Goal: Task Accomplishment & Management: Use online tool/utility

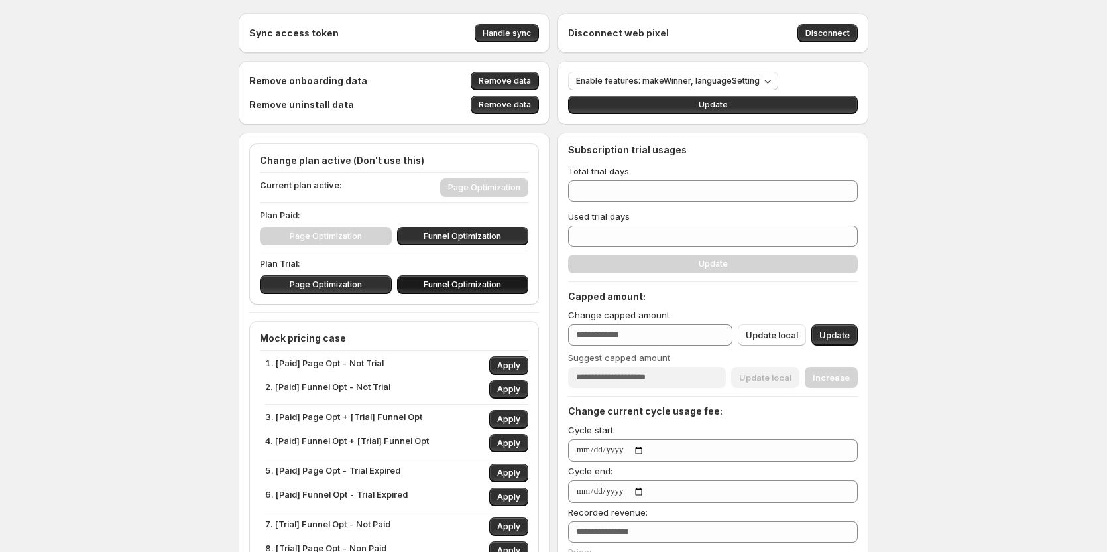
click at [430, 290] on button "Funnel Optimization" at bounding box center [463, 284] width 132 height 19
type input "**"
drag, startPoint x: 448, startPoint y: 281, endPoint x: 418, endPoint y: 278, distance: 30.7
click at [447, 282] on span "Funnel Optimization" at bounding box center [463, 284] width 78 height 11
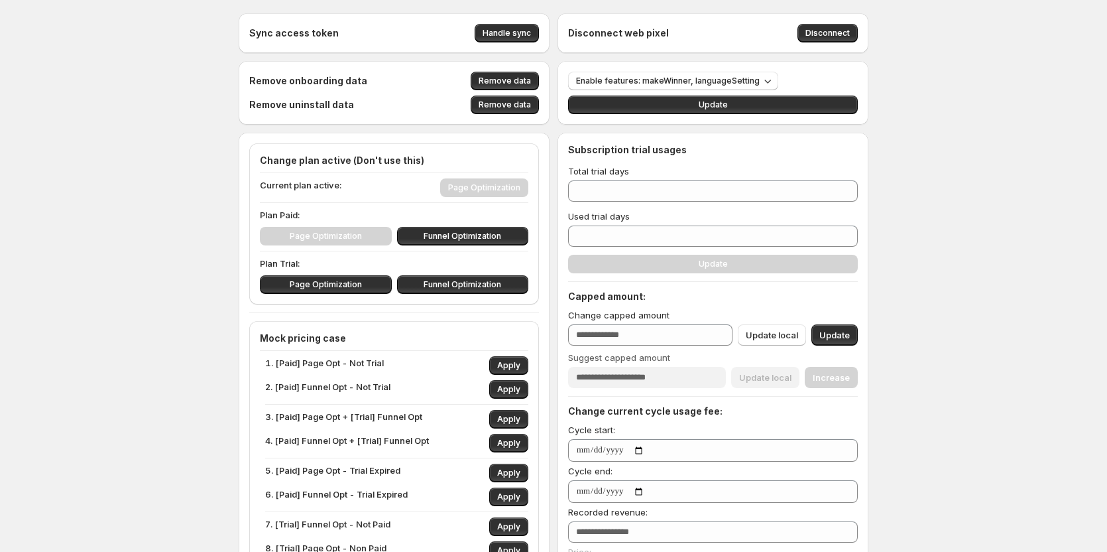
type input "**"
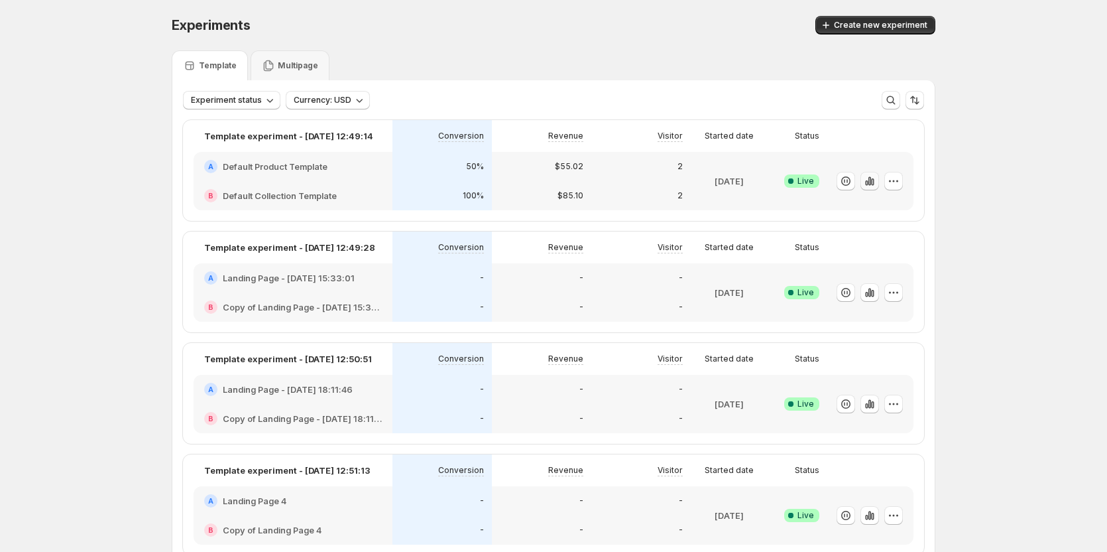
click at [871, 182] on icon "button" at bounding box center [869, 180] width 3 height 9
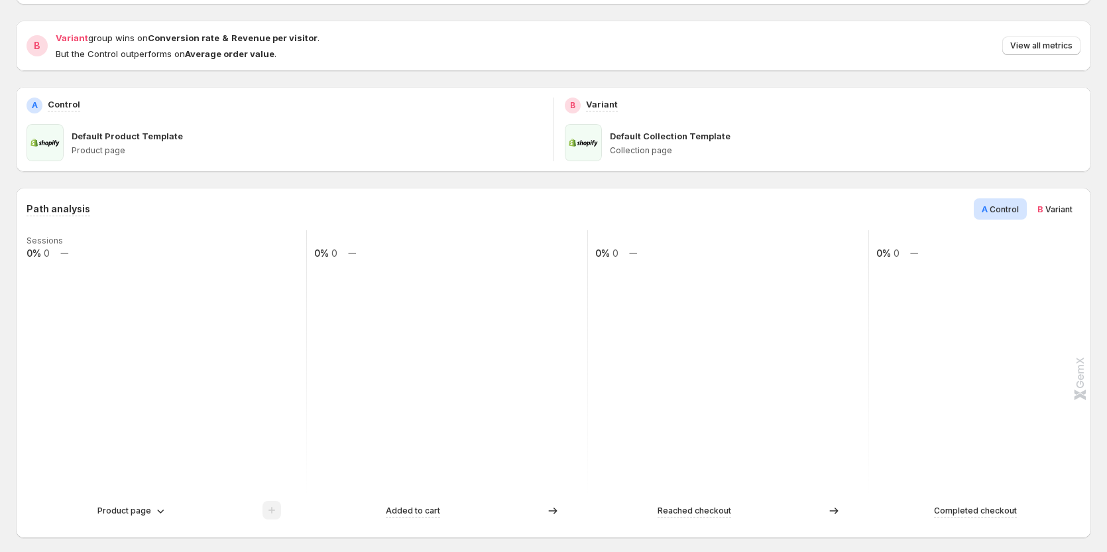
scroll to position [133, 0]
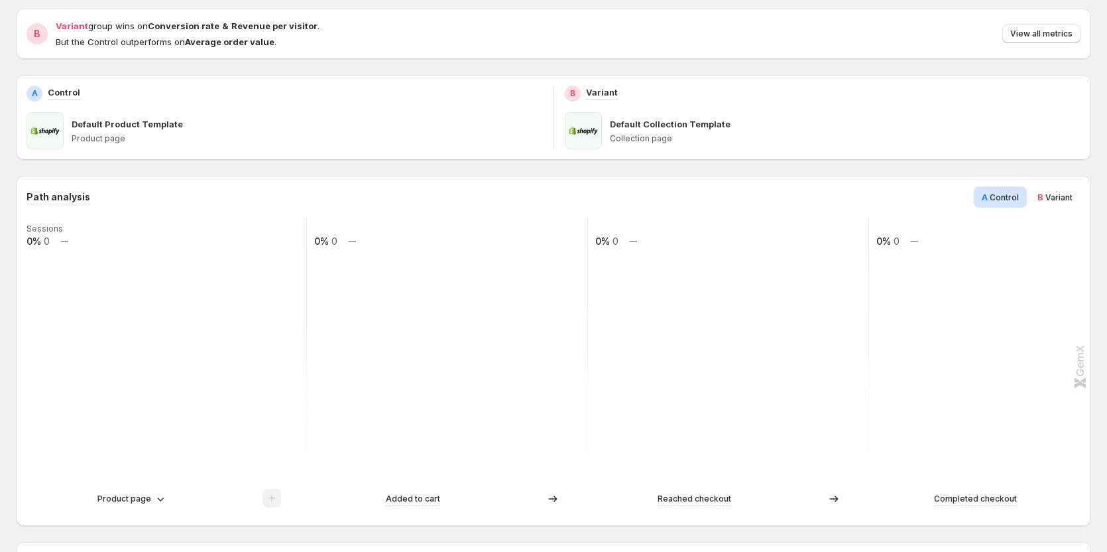
click at [1059, 198] on span "Variant" at bounding box center [1058, 197] width 27 height 10
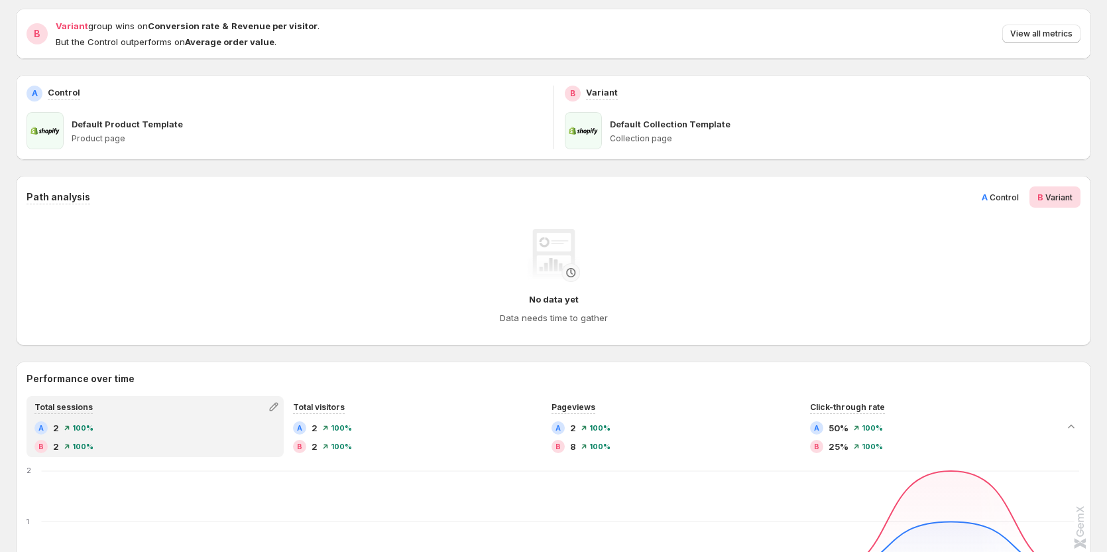
click at [994, 191] on span "A Control" at bounding box center [1000, 196] width 37 height 13
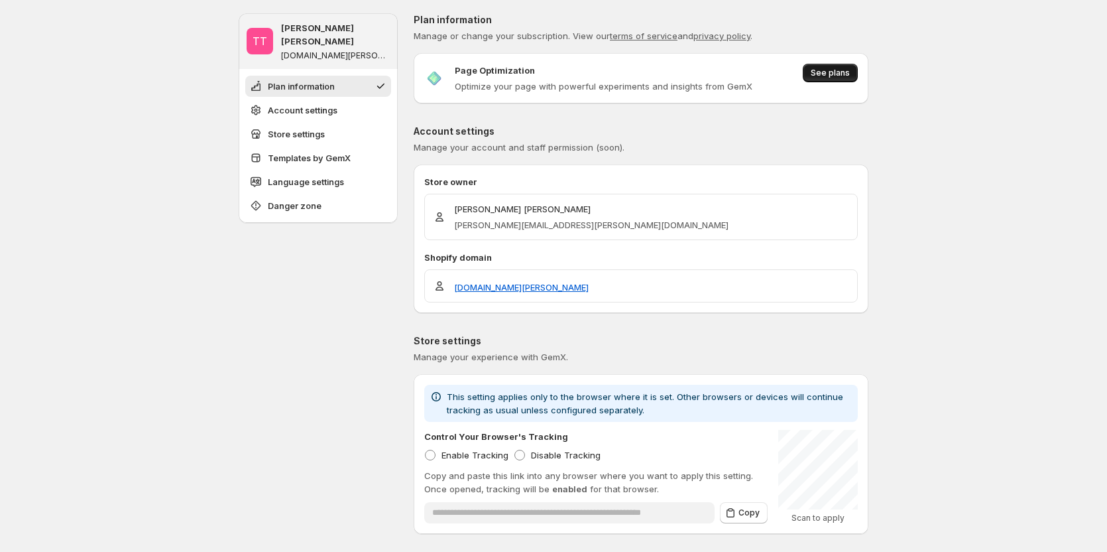
click at [847, 74] on span "See plans" at bounding box center [830, 73] width 39 height 11
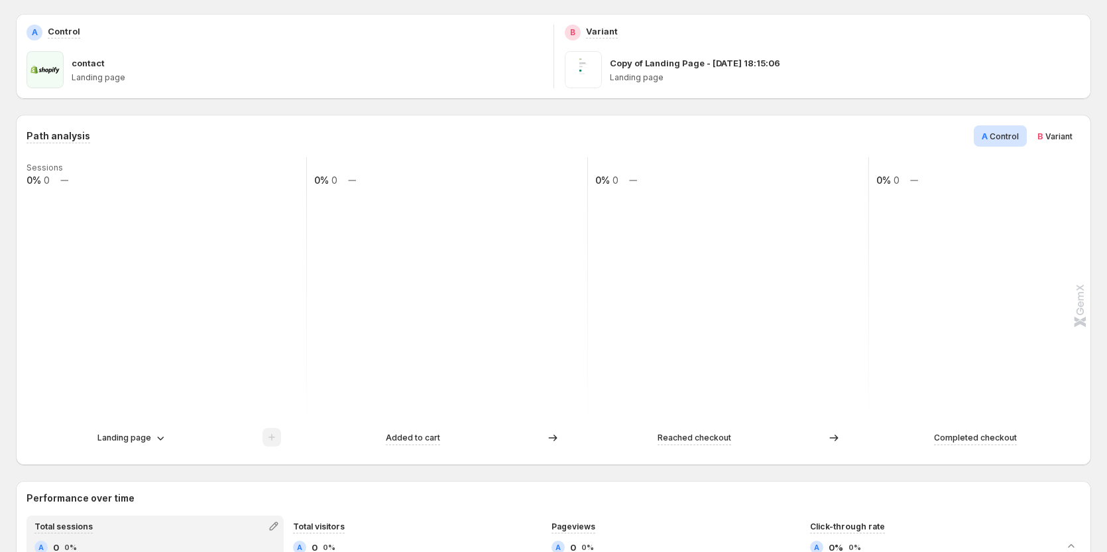
scroll to position [199, 0]
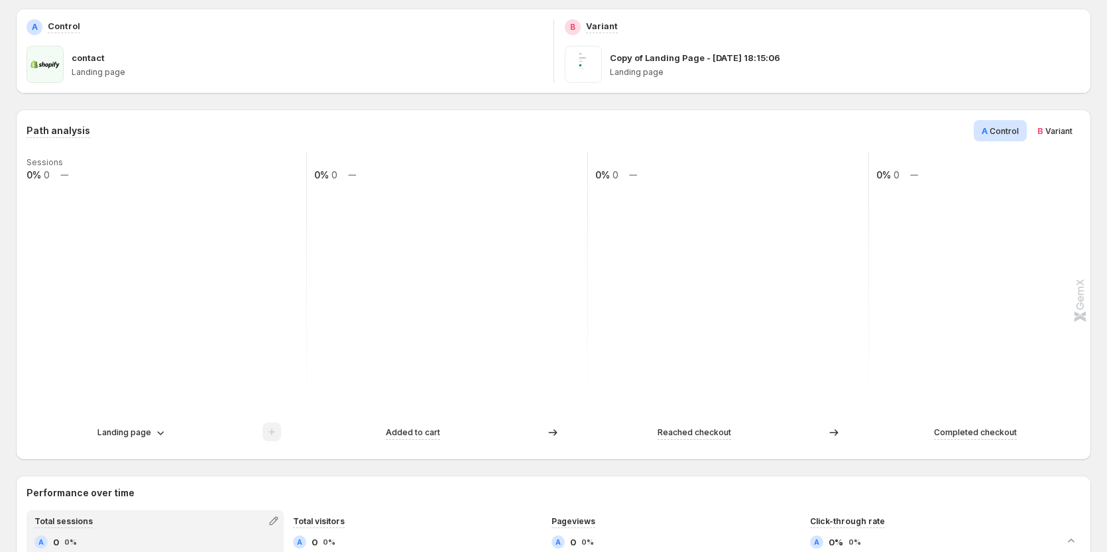
click at [1071, 135] on span "Variant" at bounding box center [1058, 131] width 27 height 10
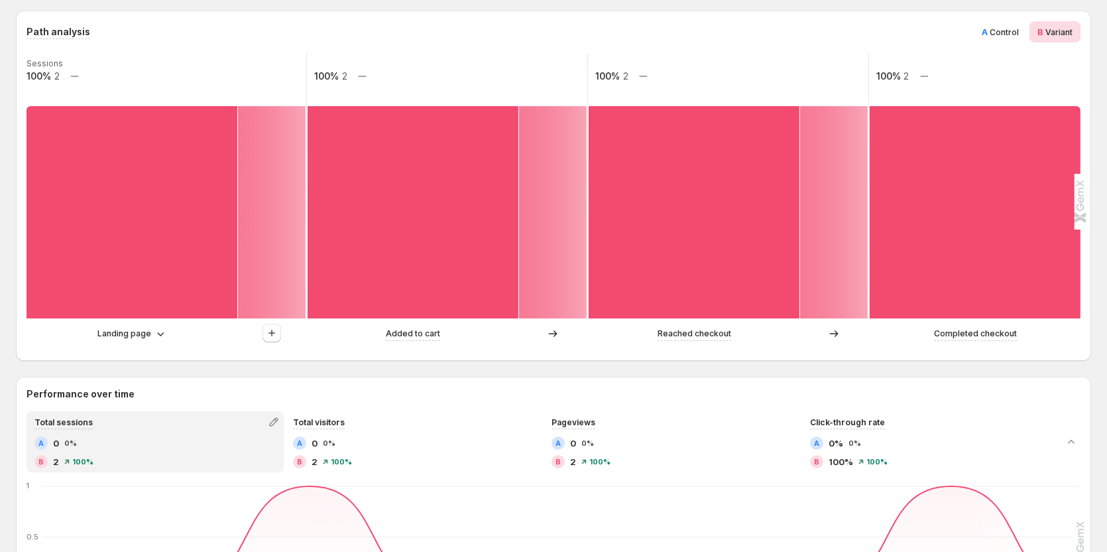
scroll to position [265, 0]
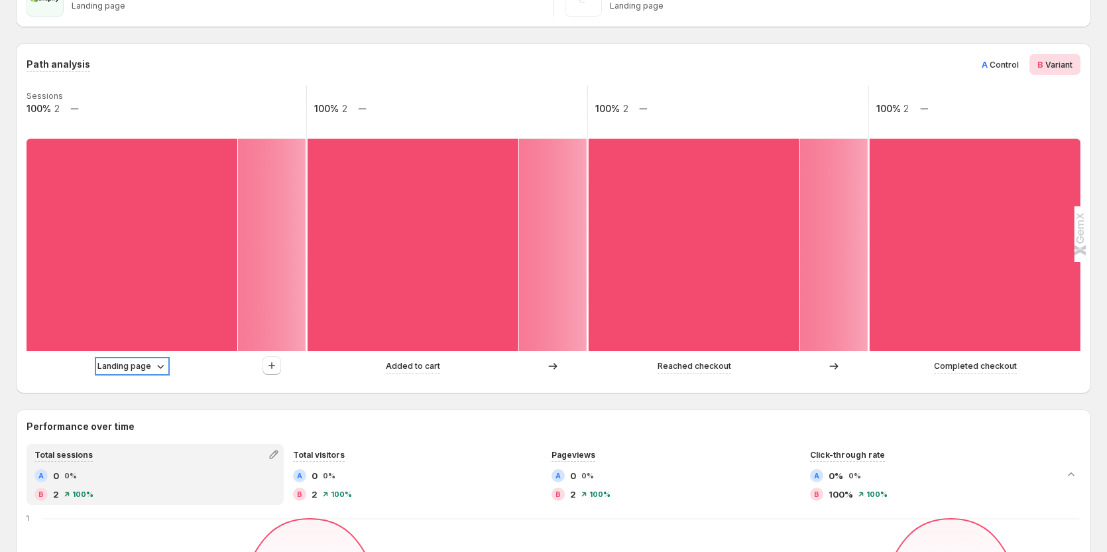
click at [146, 361] on p "Landing page" at bounding box center [124, 365] width 54 height 13
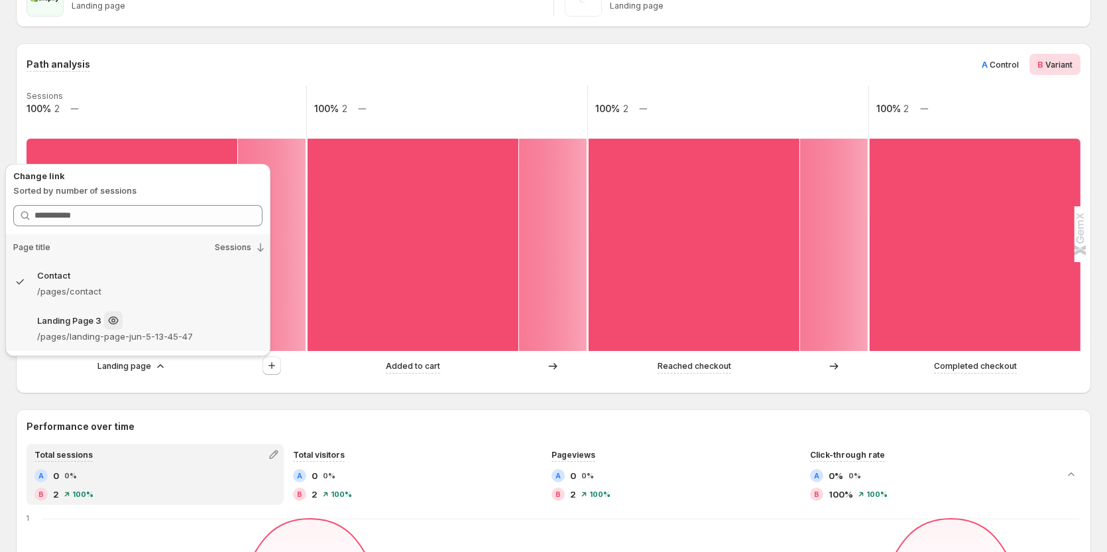
click at [166, 338] on p "/pages/landing-page-jun-5-13-45-47" at bounding box center [149, 335] width 225 height 13
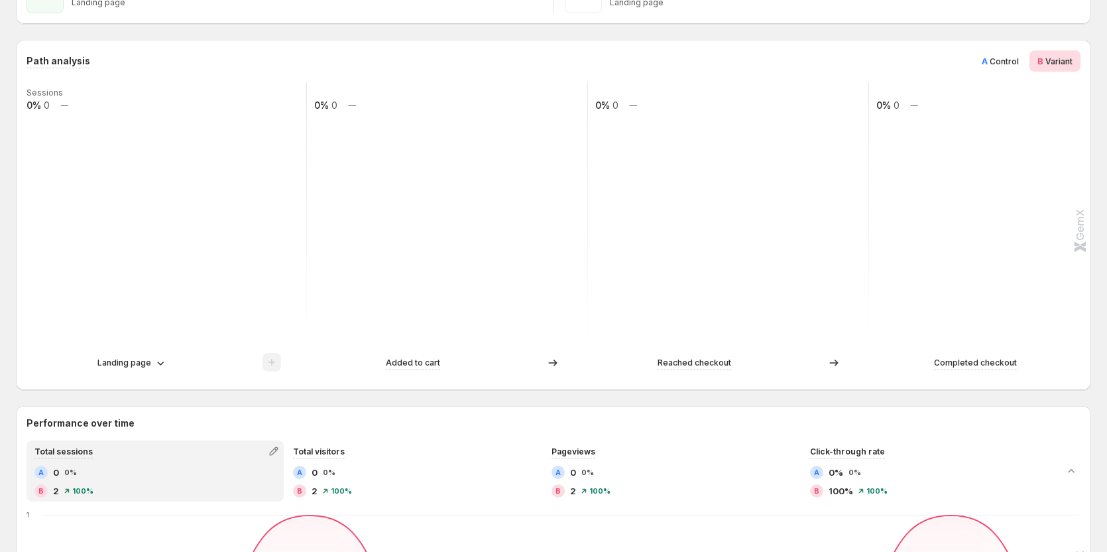
scroll to position [331, 0]
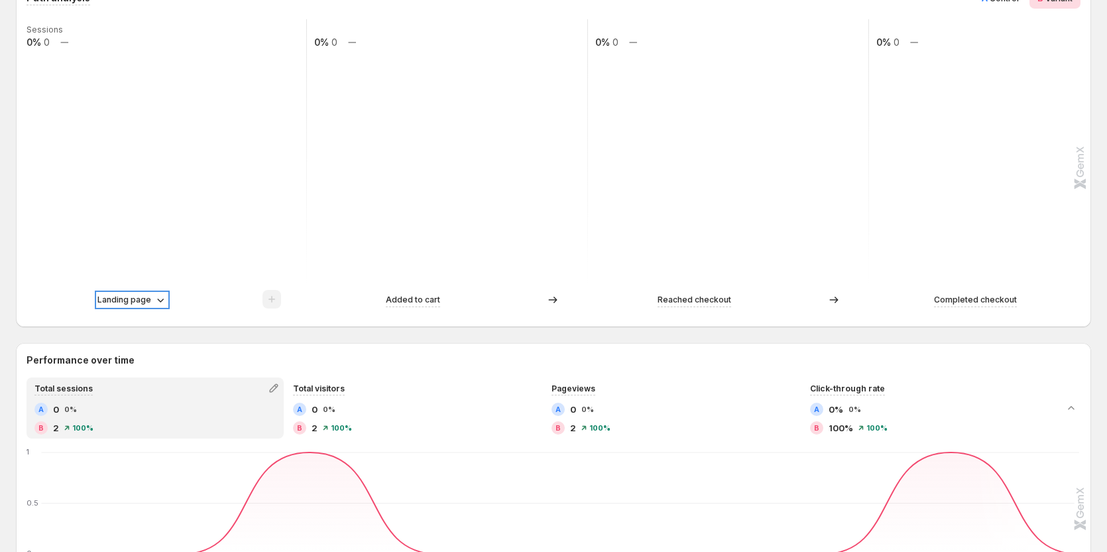
click at [160, 304] on icon at bounding box center [160, 299] width 13 height 13
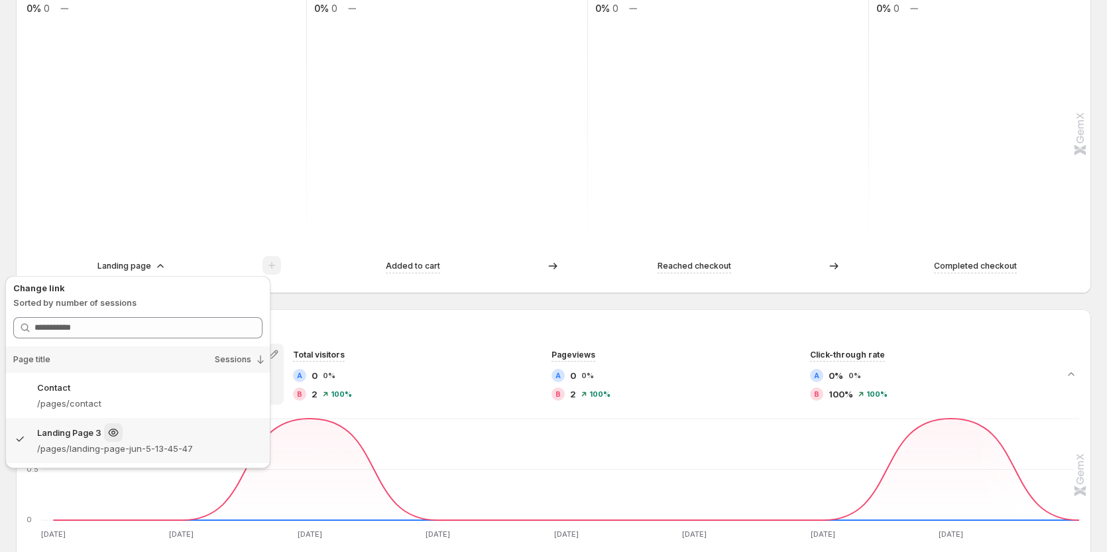
scroll to position [398, 0]
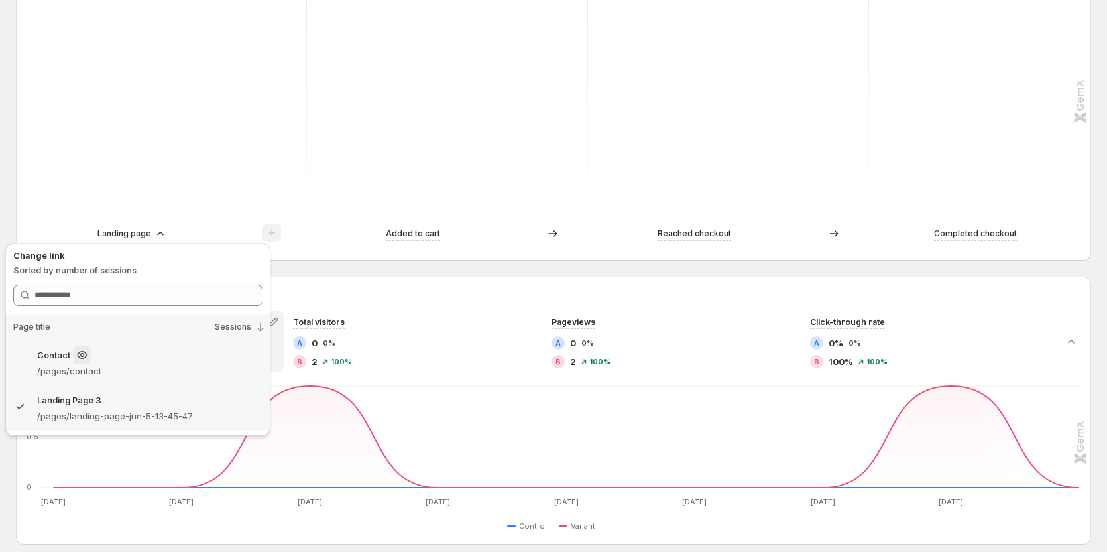
click at [170, 368] on p "/pages/contact" at bounding box center [149, 370] width 225 height 13
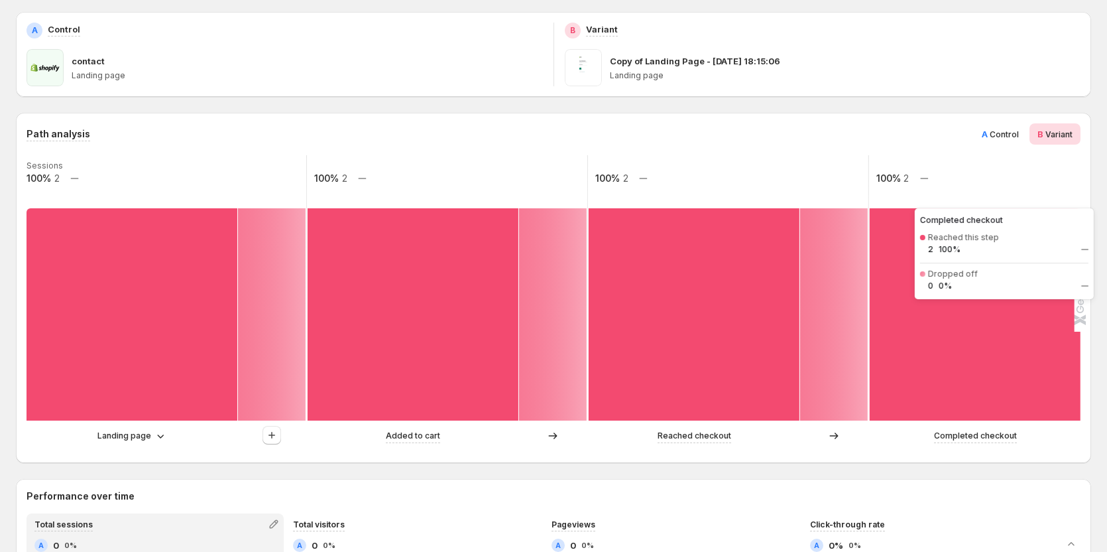
scroll to position [133, 0]
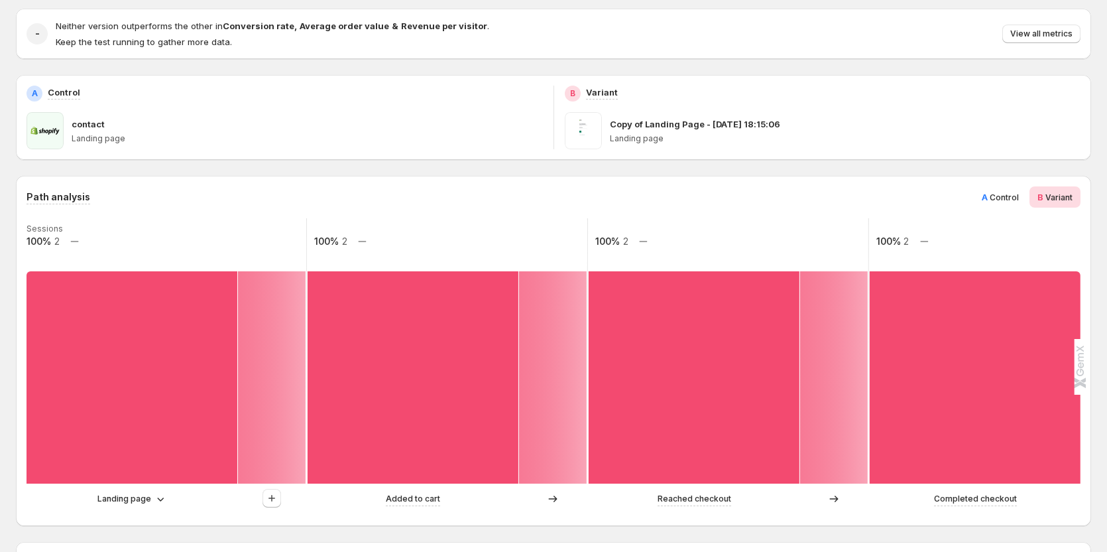
click at [1015, 199] on span "Control" at bounding box center [1004, 197] width 29 height 10
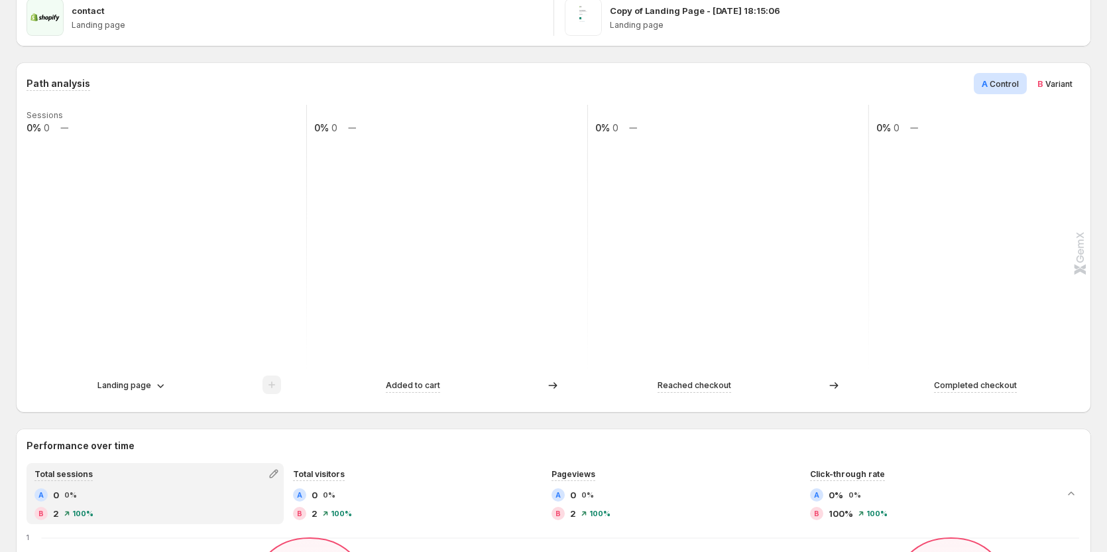
scroll to position [265, 0]
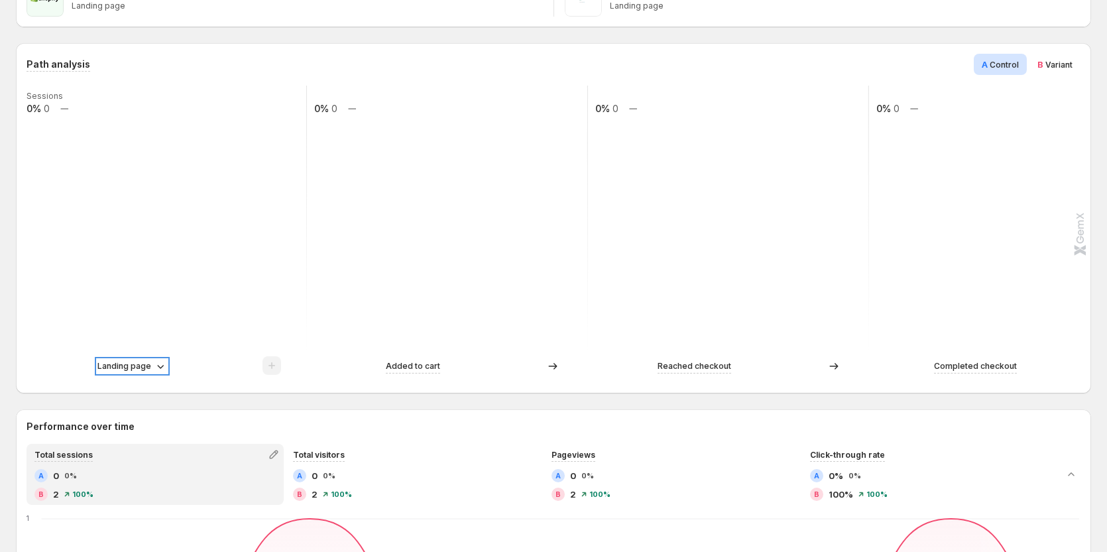
click at [143, 360] on p "Landing page" at bounding box center [124, 365] width 54 height 13
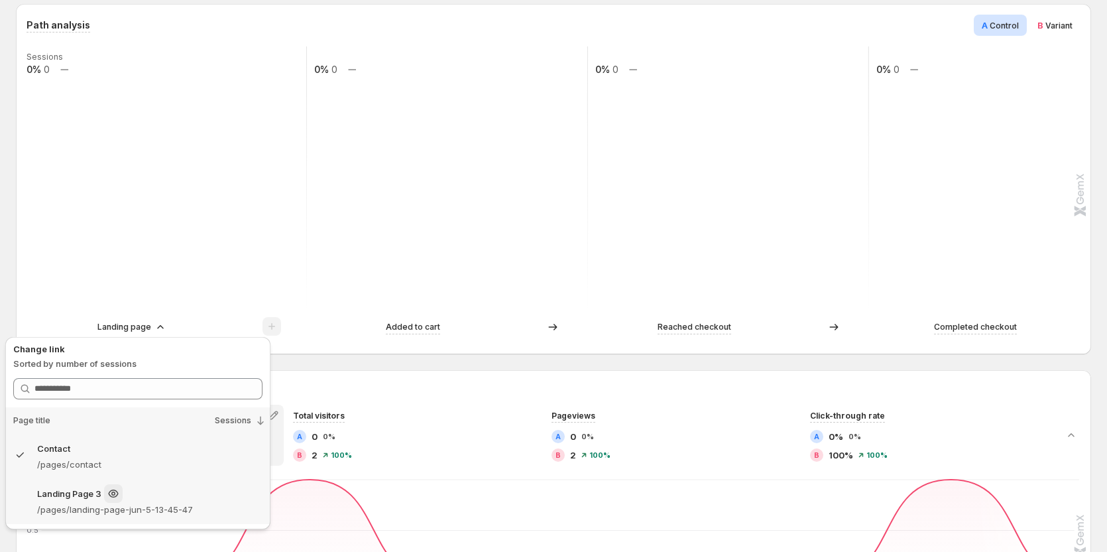
scroll to position [331, 0]
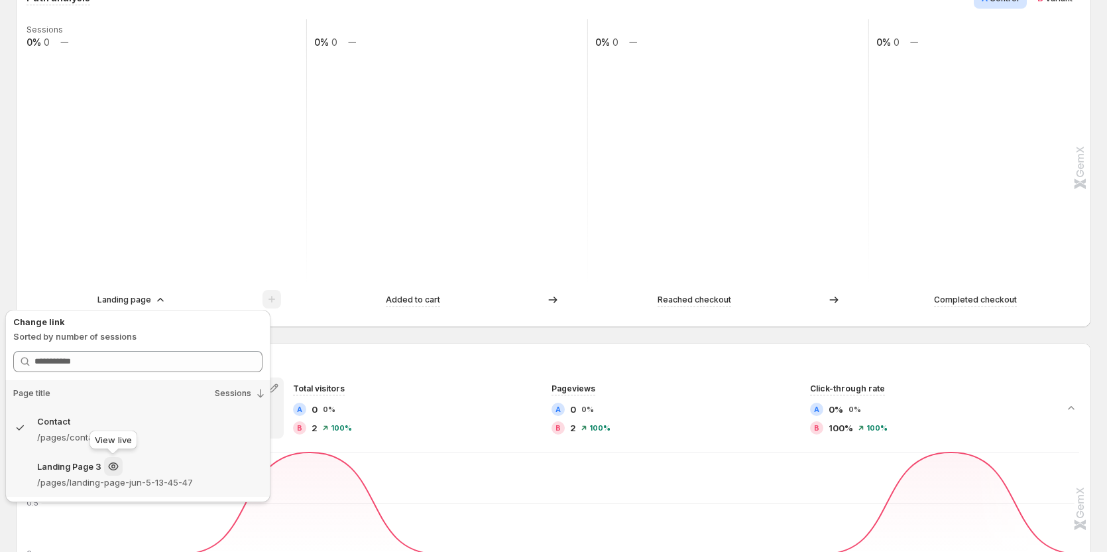
click at [109, 465] on icon at bounding box center [113, 465] width 13 height 13
click at [160, 471] on div "Landing Page 3" at bounding box center [149, 466] width 225 height 19
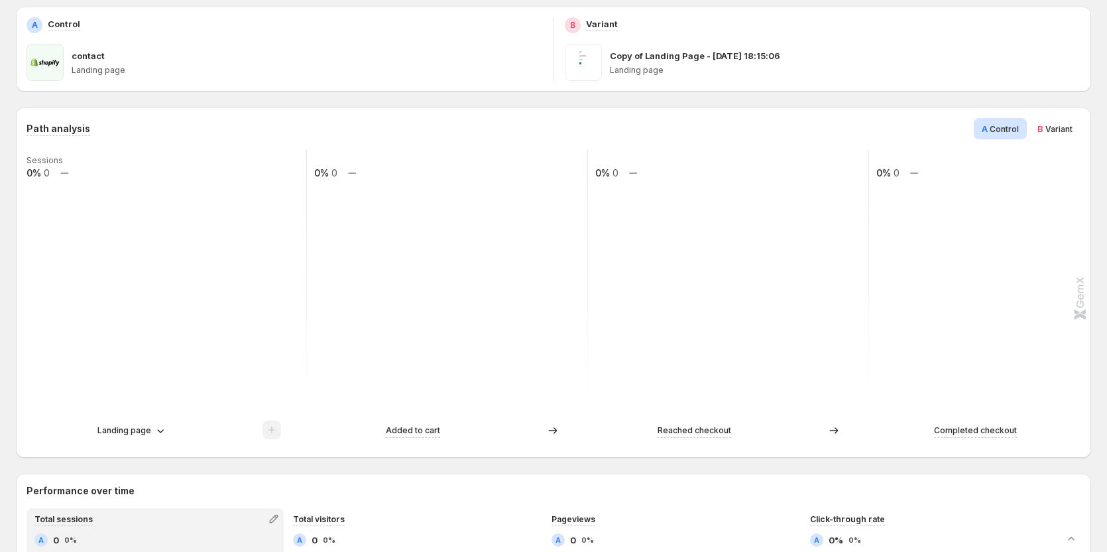
scroll to position [199, 0]
click at [135, 436] on p "Landing page" at bounding box center [124, 432] width 54 height 13
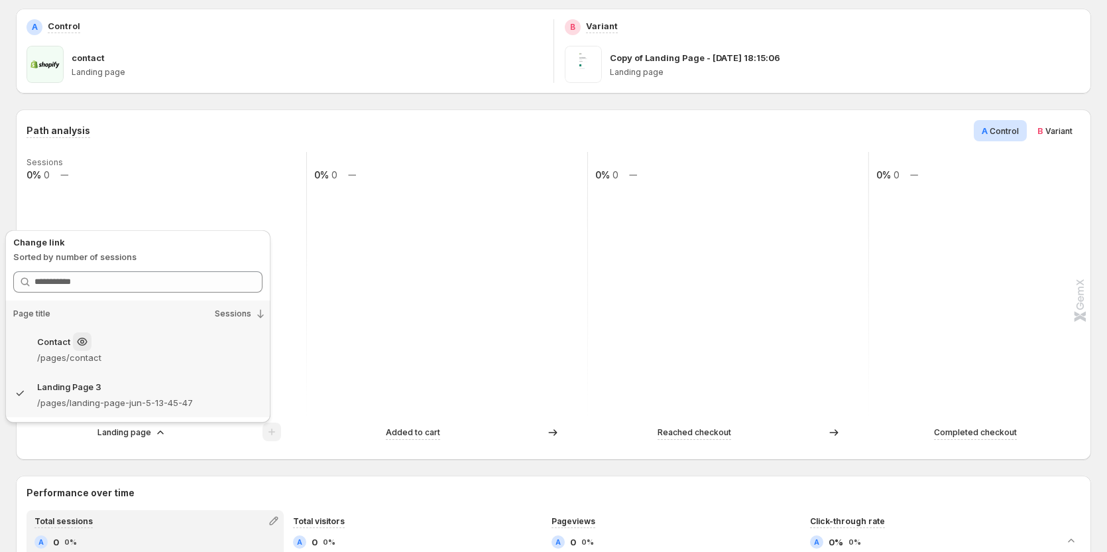
click at [186, 352] on p "/pages/contact" at bounding box center [149, 357] width 225 height 13
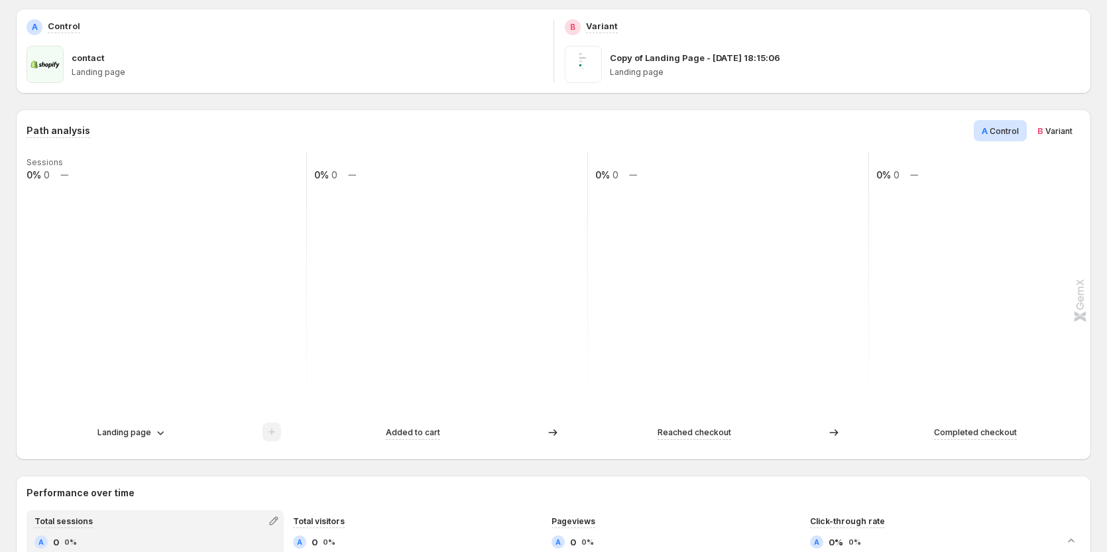
click at [143, 424] on div "Landing page" at bounding box center [167, 432] width 280 height 20
click at [143, 434] on p "Landing page" at bounding box center [124, 432] width 54 height 13
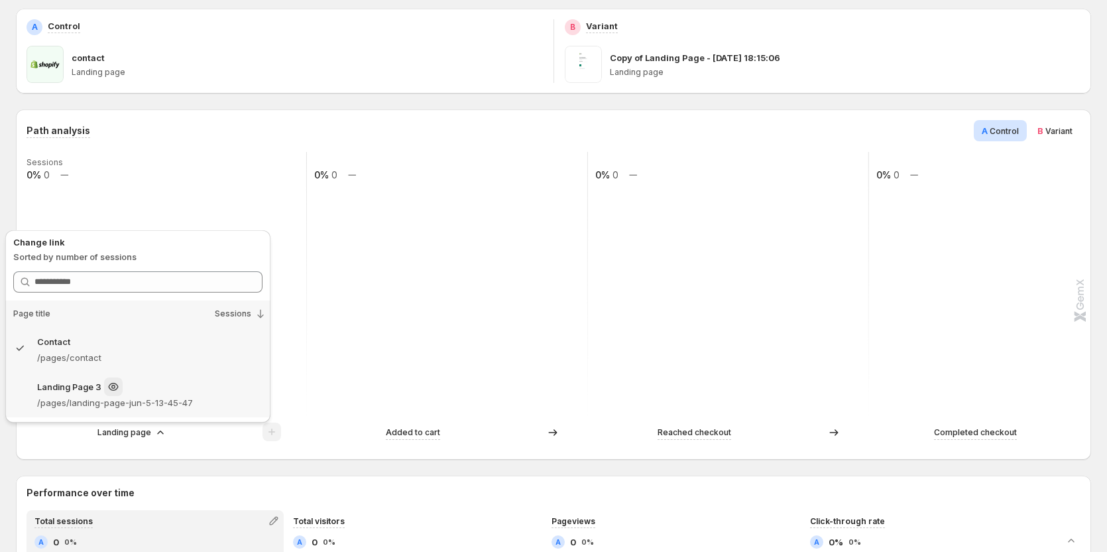
click at [154, 394] on div "Landing Page 3" at bounding box center [149, 386] width 225 height 19
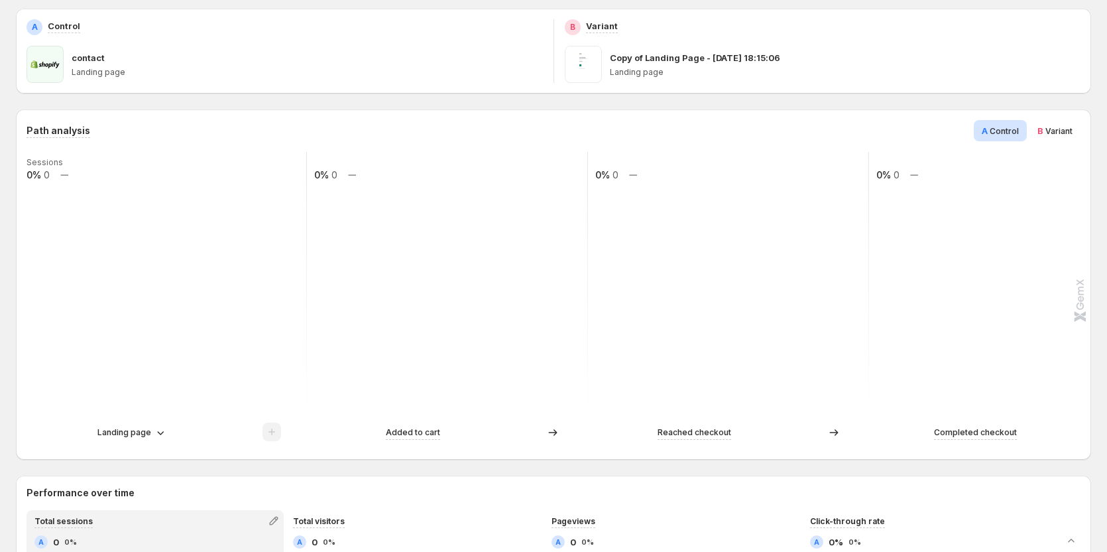
scroll to position [265, 0]
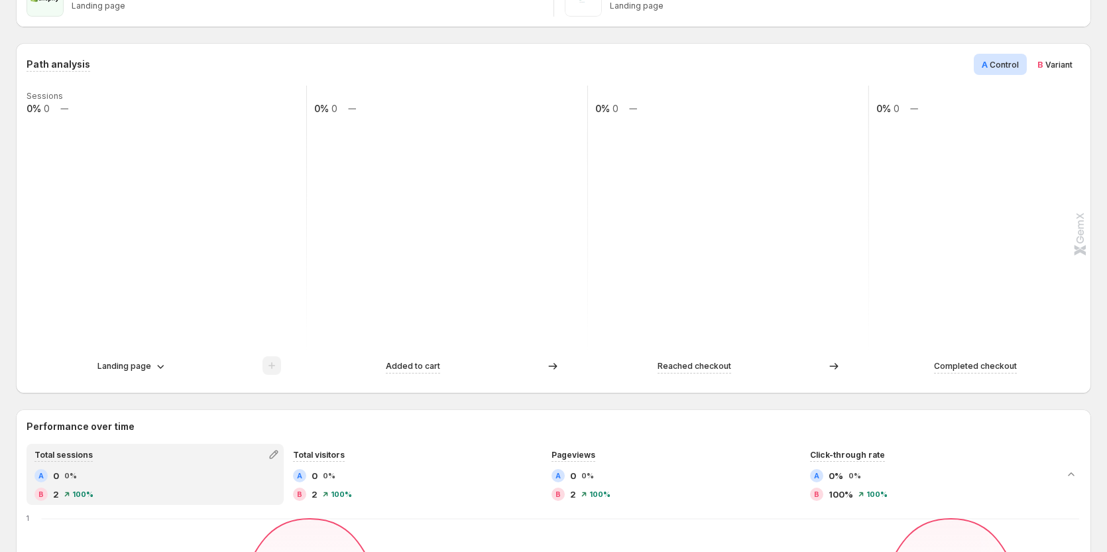
click at [1060, 63] on span "Variant" at bounding box center [1058, 65] width 27 height 10
click at [1008, 64] on span "Control" at bounding box center [1004, 65] width 29 height 10
click at [1051, 70] on span "B Variant" at bounding box center [1054, 64] width 35 height 13
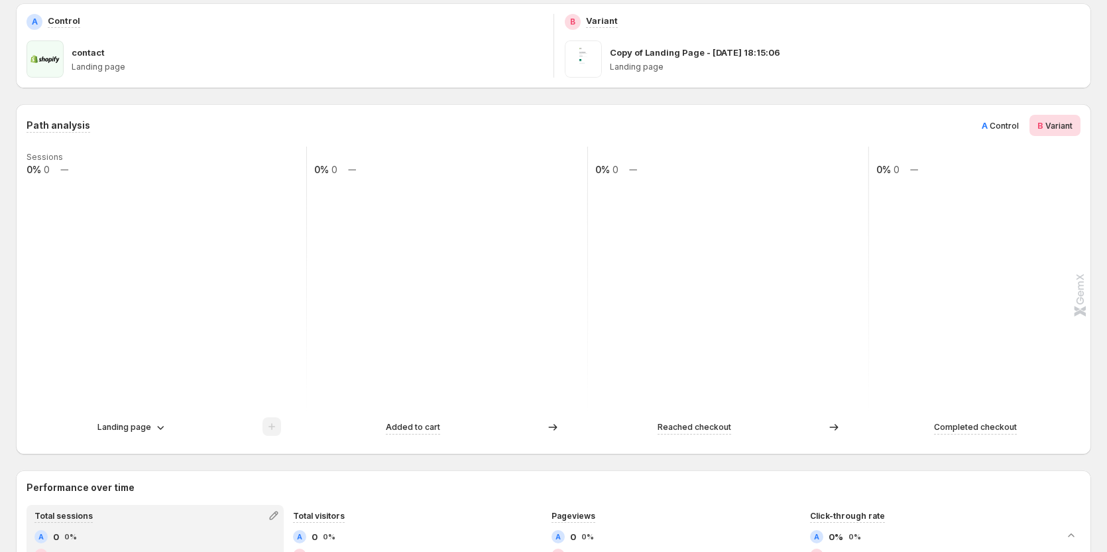
scroll to position [199, 0]
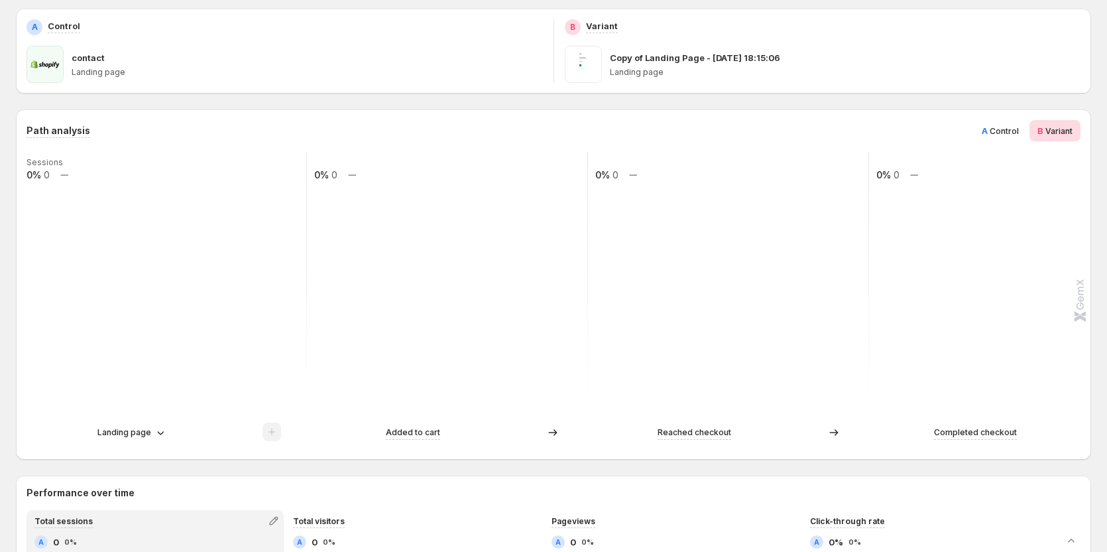
click at [988, 131] on span "A" at bounding box center [985, 130] width 6 height 11
click at [1051, 128] on span "Variant" at bounding box center [1058, 131] width 27 height 10
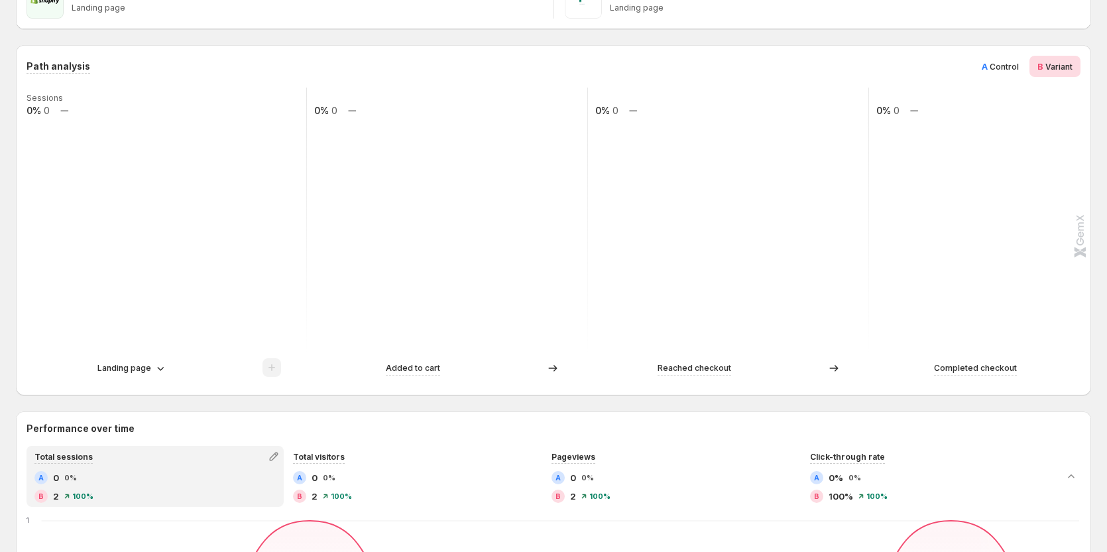
scroll to position [265, 0]
click at [150, 363] on div "Landing page" at bounding box center [132, 365] width 70 height 13
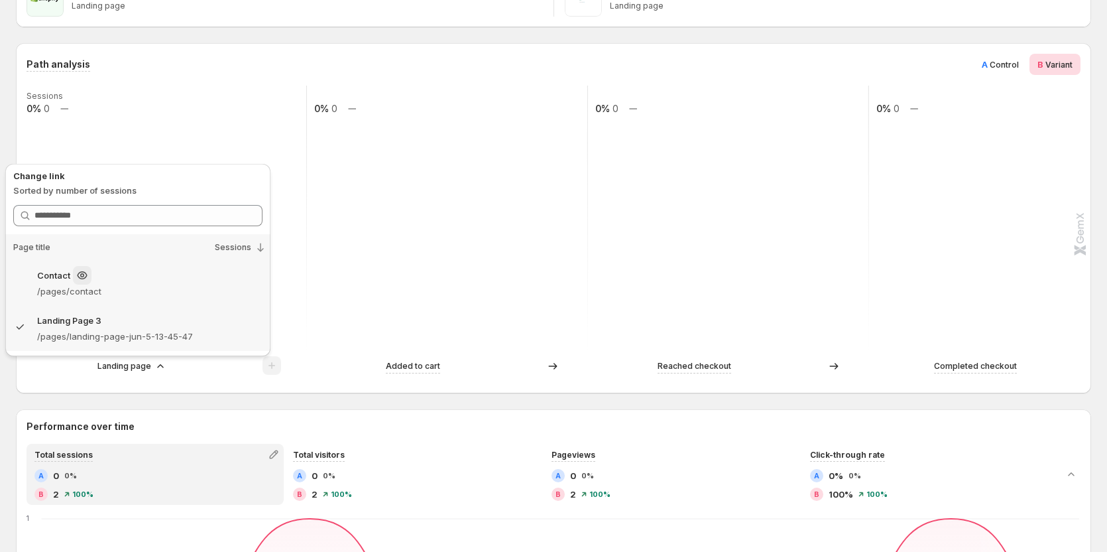
click at [177, 286] on p "/pages/contact" at bounding box center [149, 290] width 225 height 13
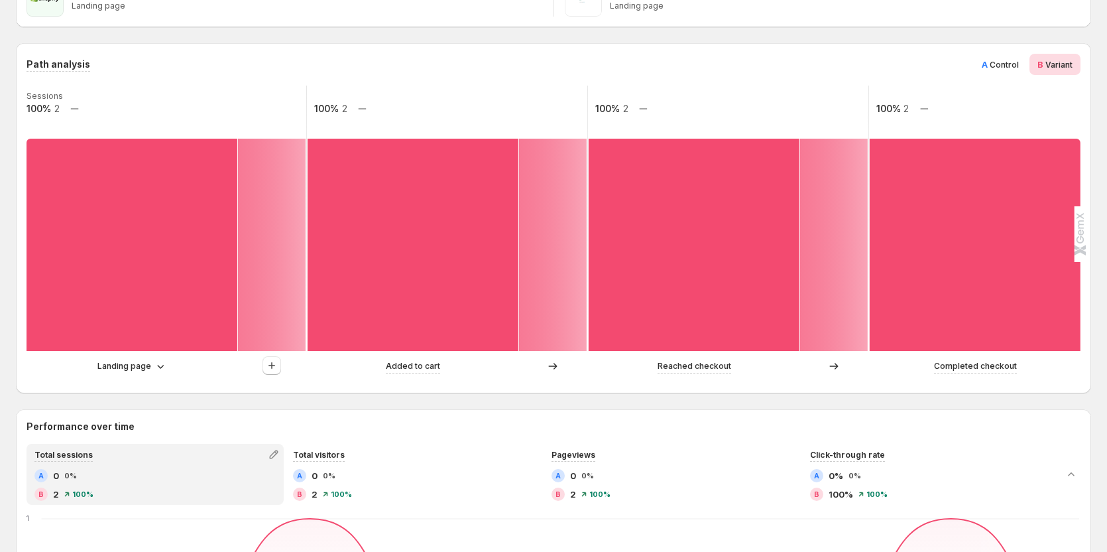
click at [1051, 66] on span "B Variant" at bounding box center [1054, 64] width 35 height 13
click at [998, 62] on span "Control" at bounding box center [1004, 65] width 29 height 10
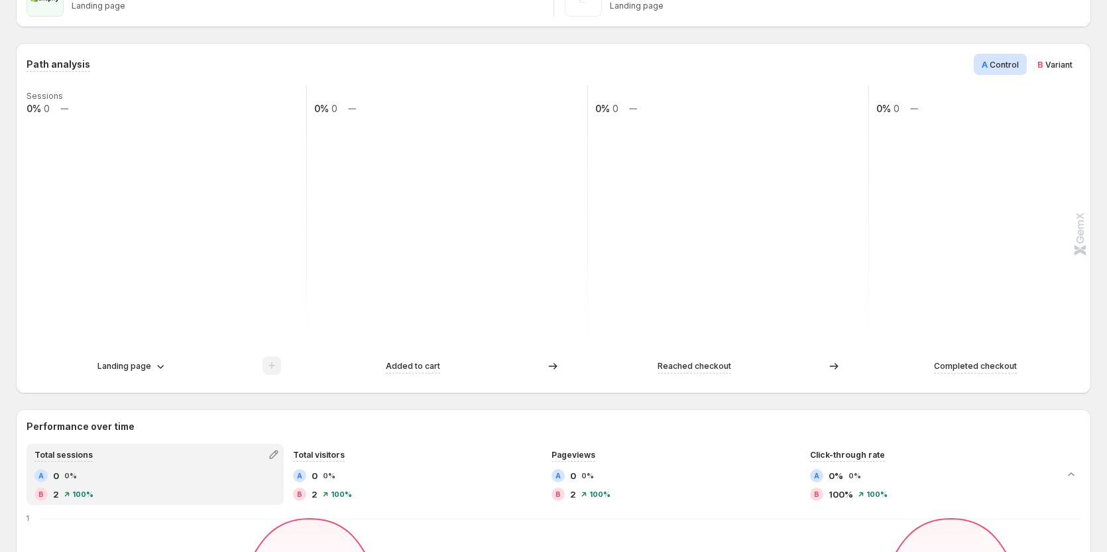
click at [1051, 60] on span "B Variant" at bounding box center [1054, 64] width 35 height 13
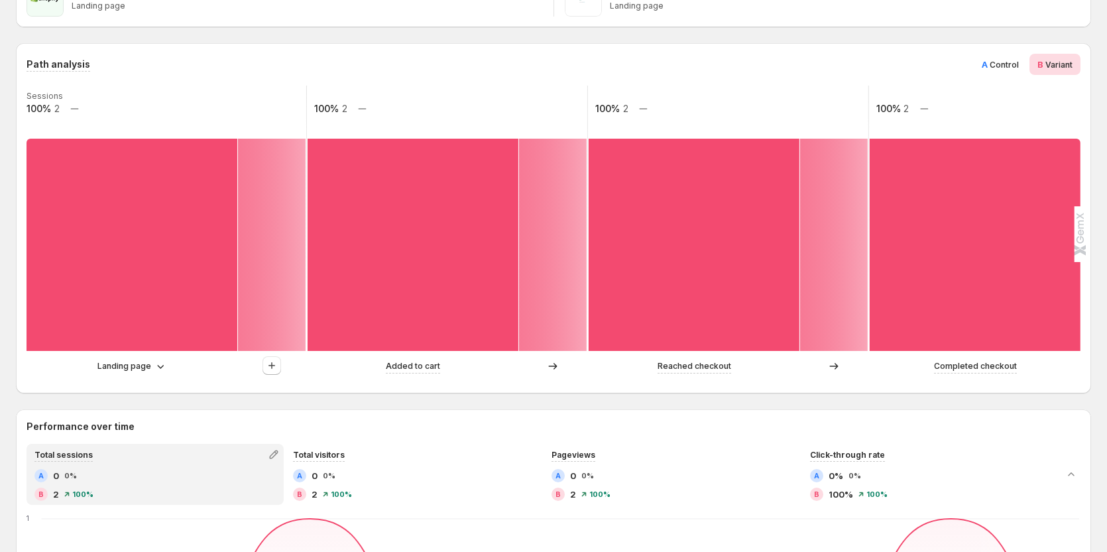
drag, startPoint x: 1010, startPoint y: 66, endPoint x: 705, endPoint y: 79, distance: 305.2
click at [1009, 66] on span "Control" at bounding box center [1004, 65] width 29 height 10
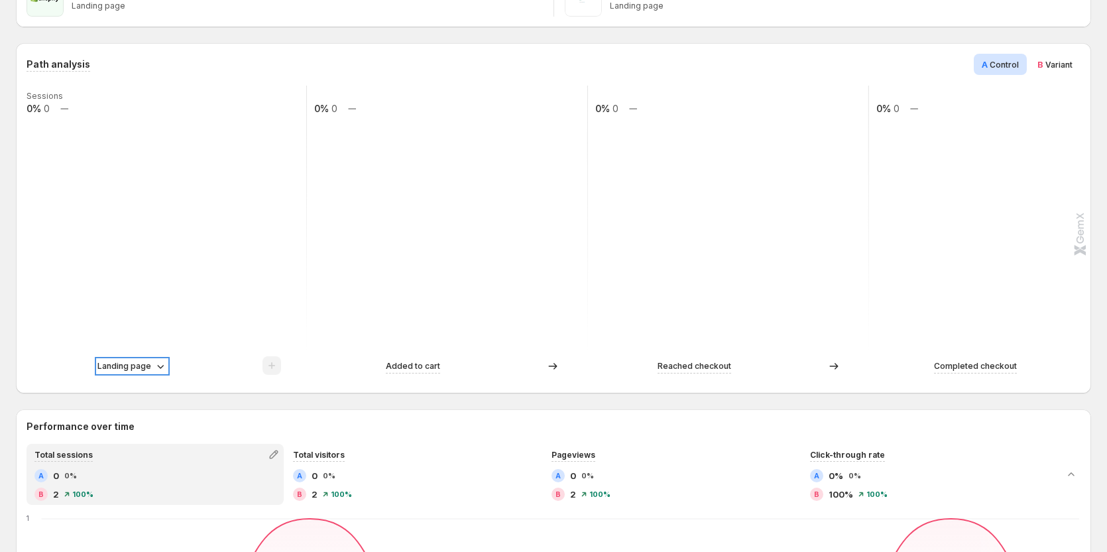
click at [131, 367] on p "Landing page" at bounding box center [124, 365] width 54 height 13
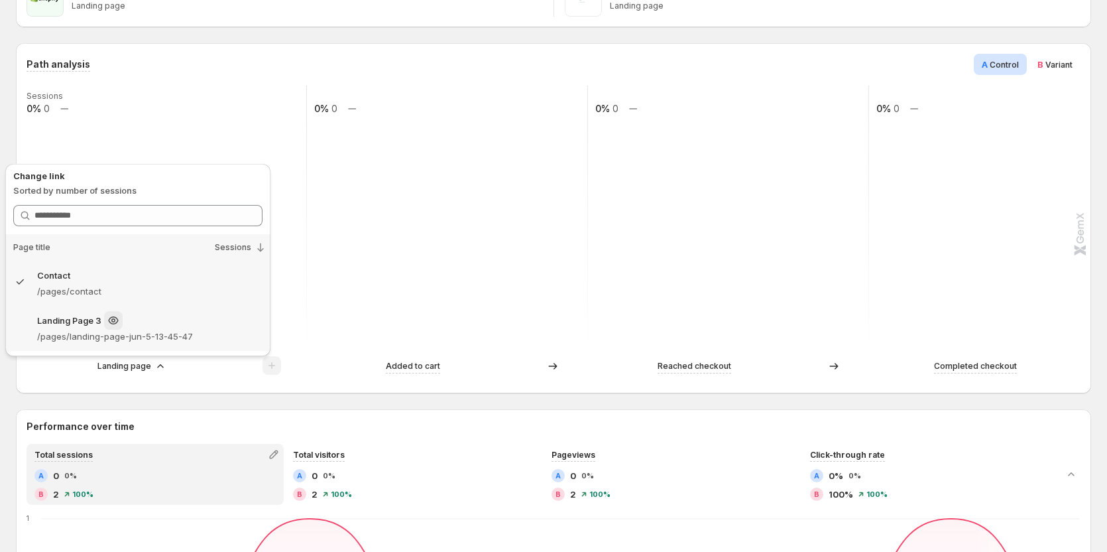
click at [139, 332] on p "/pages/landing-page-jun-5-13-45-47" at bounding box center [149, 335] width 225 height 13
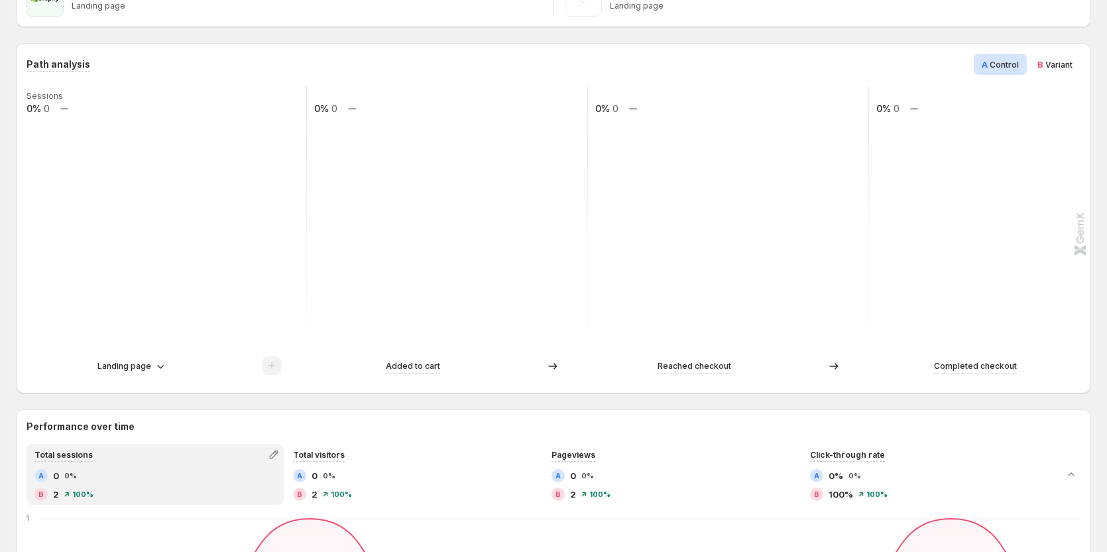
click at [1065, 66] on span "Variant" at bounding box center [1058, 65] width 27 height 10
click at [131, 370] on p "Landing page" at bounding box center [124, 365] width 54 height 13
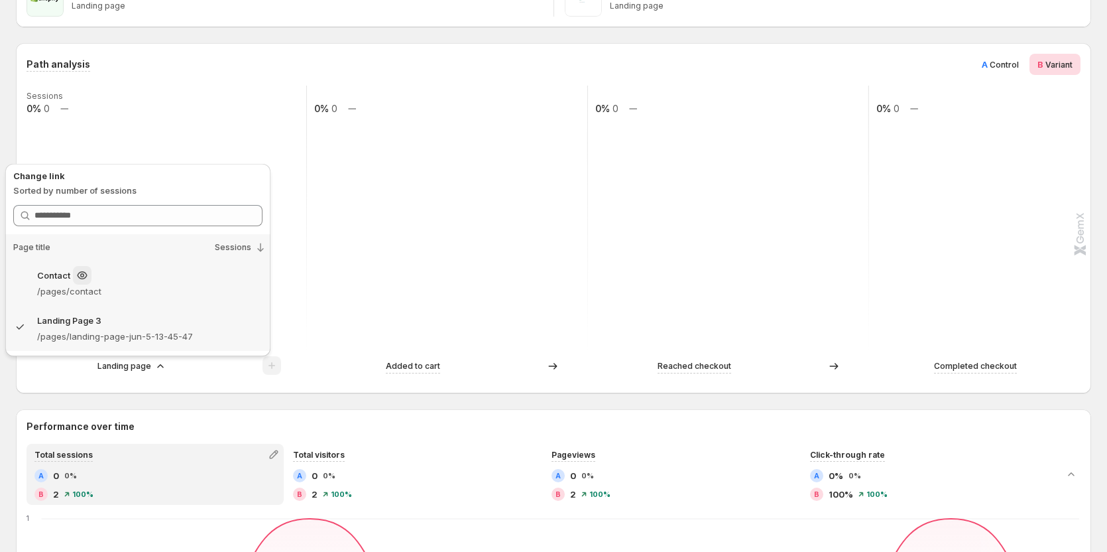
click at [160, 279] on div "Contact" at bounding box center [149, 275] width 225 height 19
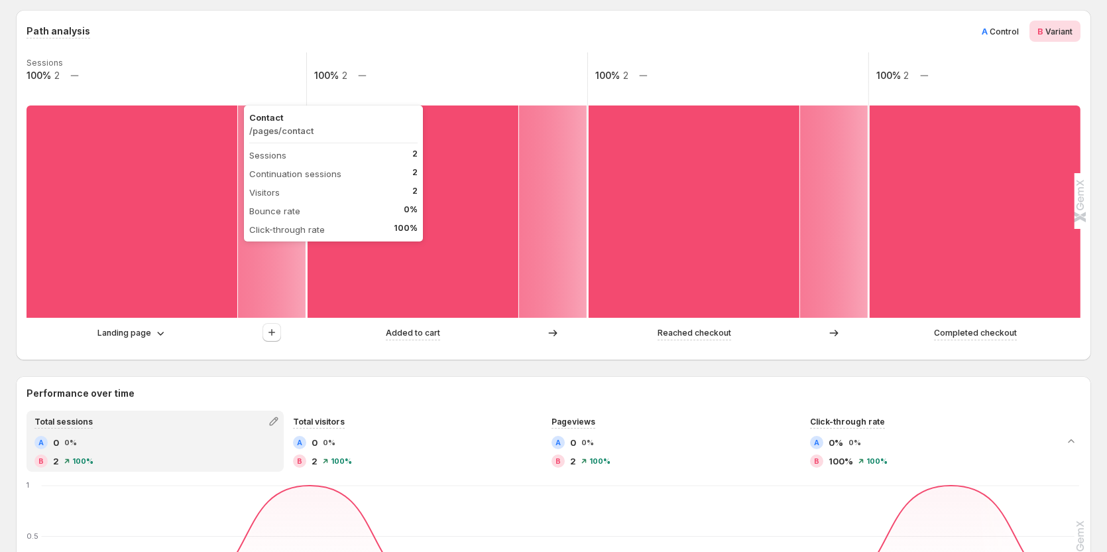
scroll to position [331, 0]
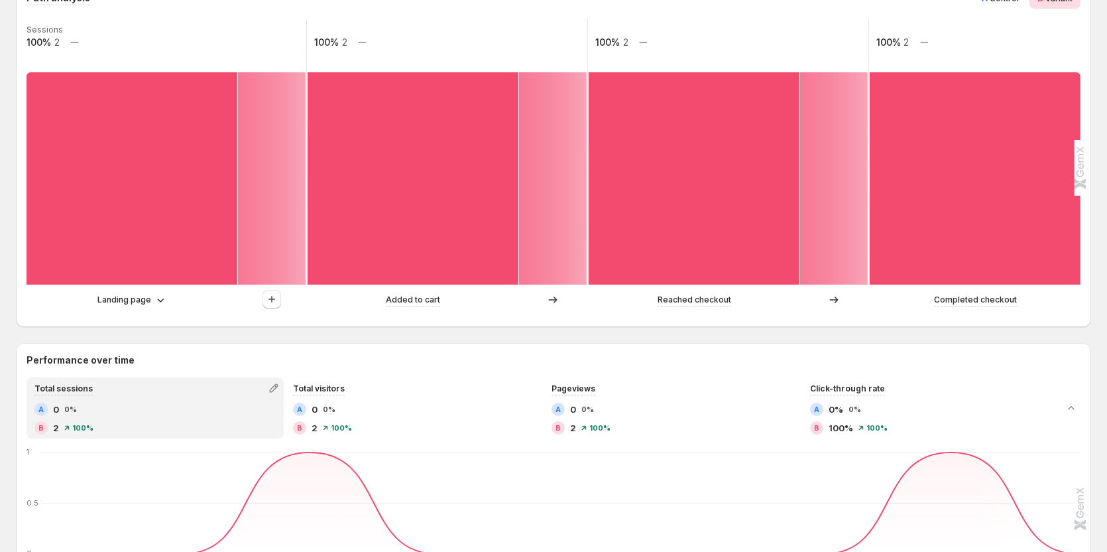
click at [236, 332] on div "Path analysis A Control B Variant Sessions 100% 2 100% 2 100% 2 100% 2 Landing …" at bounding box center [553, 556] width 1075 height 1159
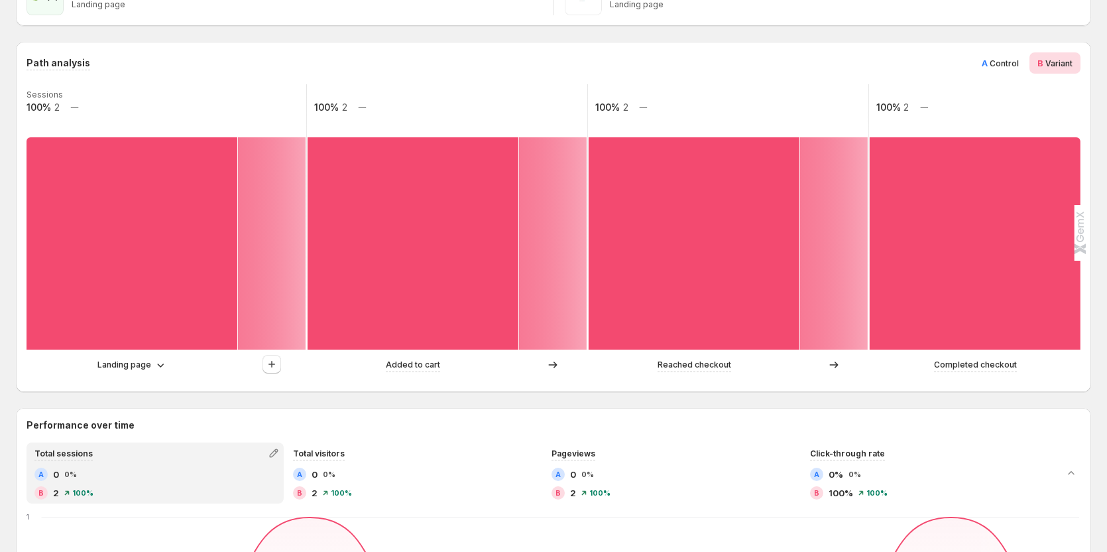
scroll to position [265, 0]
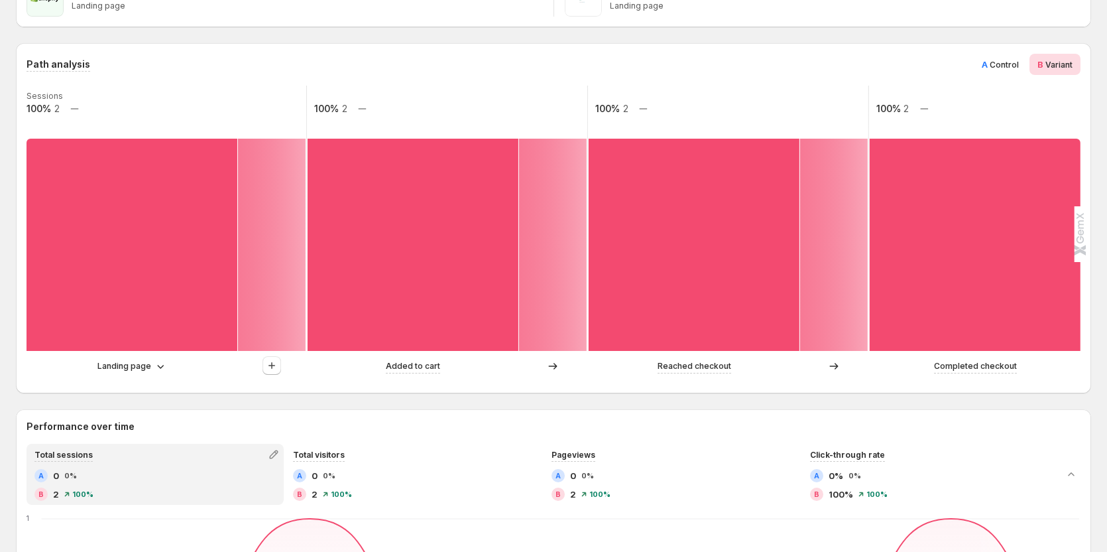
click at [308, 38] on div "Goal Conversion Device All devices Visitor All visitors Traffic source All sour…" at bounding box center [553, 508] width 1075 height 1387
